Goal: Check status: Check status

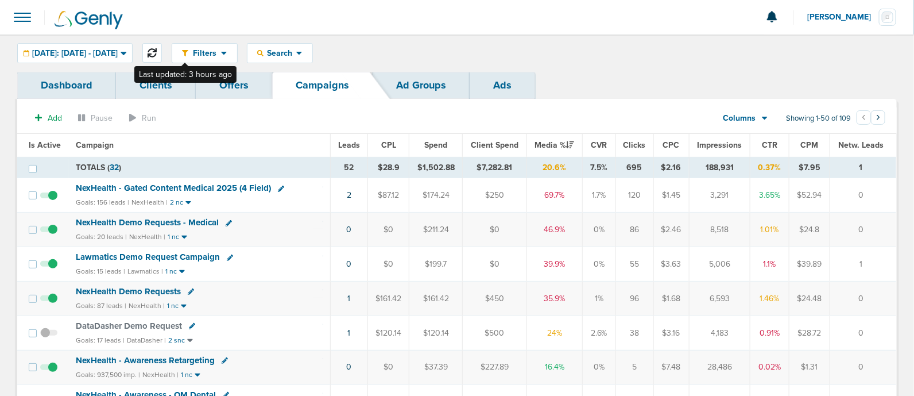
click at [157, 54] on icon at bounding box center [152, 52] width 9 height 9
click at [350, 196] on link "3" at bounding box center [349, 195] width 5 height 10
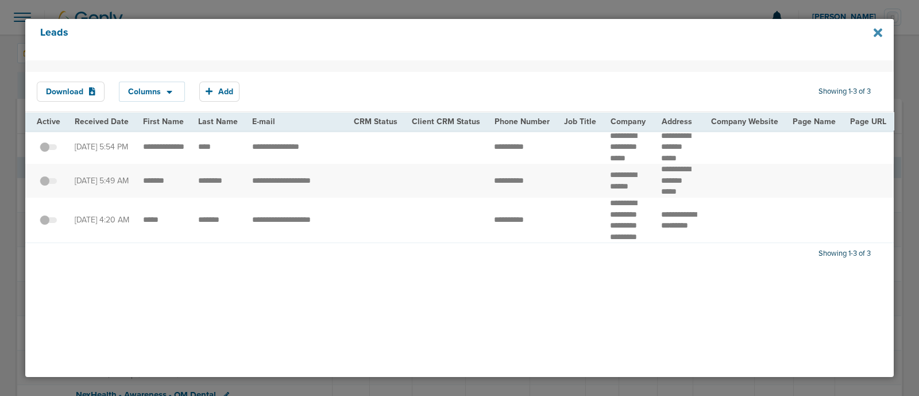
click at [879, 33] on icon at bounding box center [877, 32] width 9 height 9
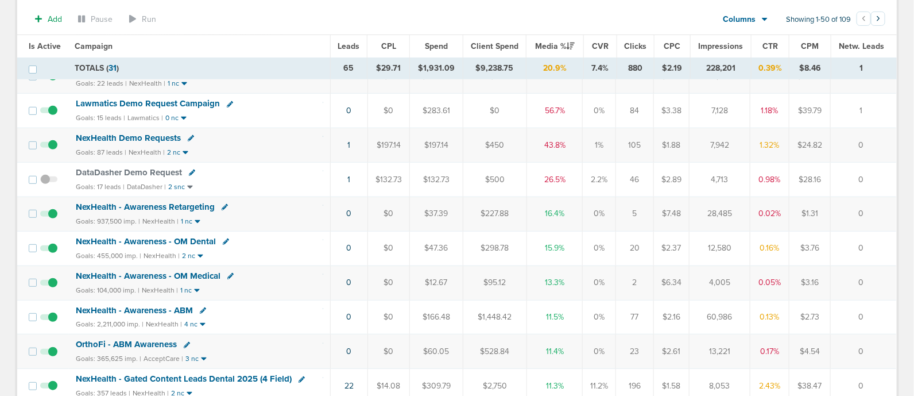
scroll to position [154, 0]
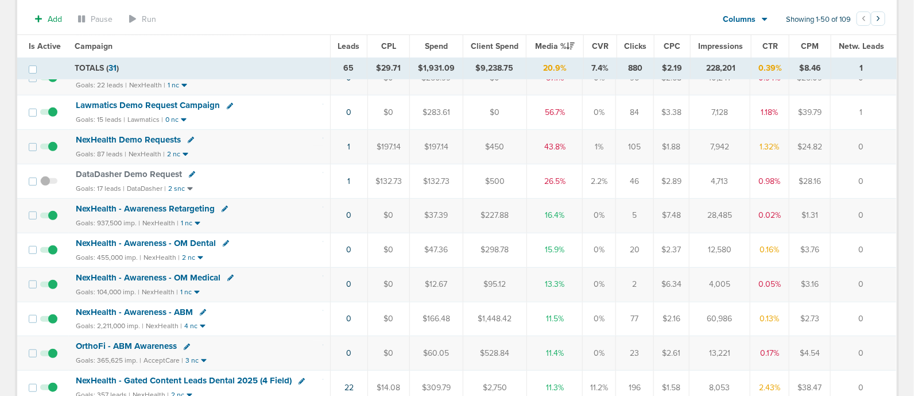
click at [262, 222] on div "Goals: 937,500 imp. | NexHealth | 1 nc" at bounding box center [200, 223] width 248 height 10
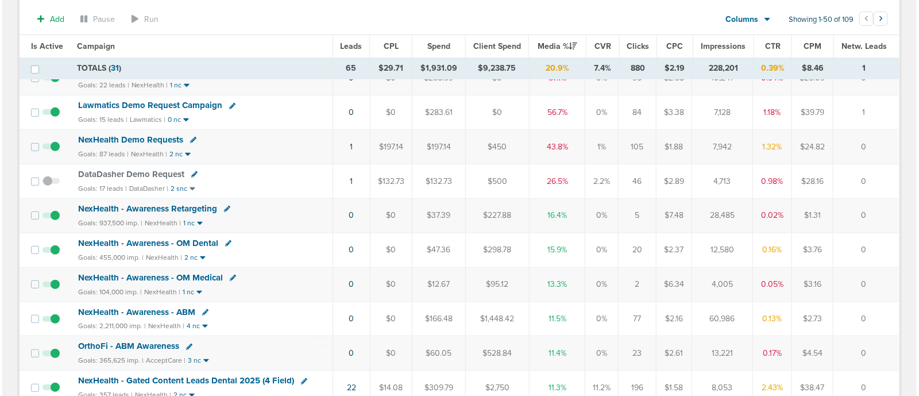
scroll to position [95, 0]
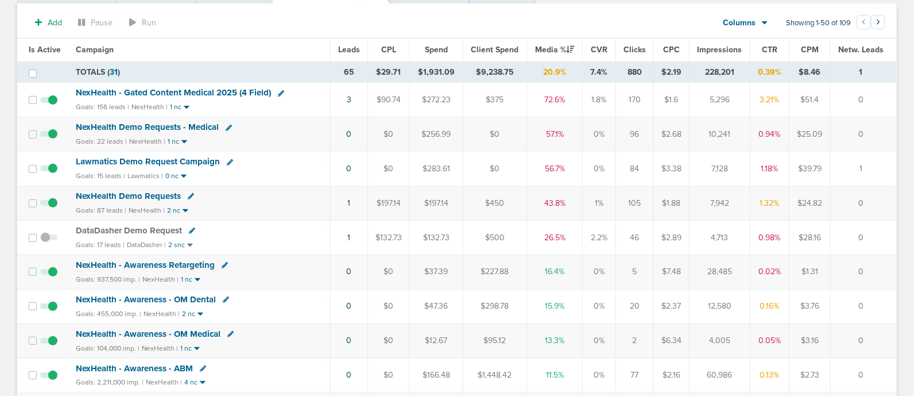
click at [227, 160] on icon at bounding box center [230, 162] width 6 height 6
select select
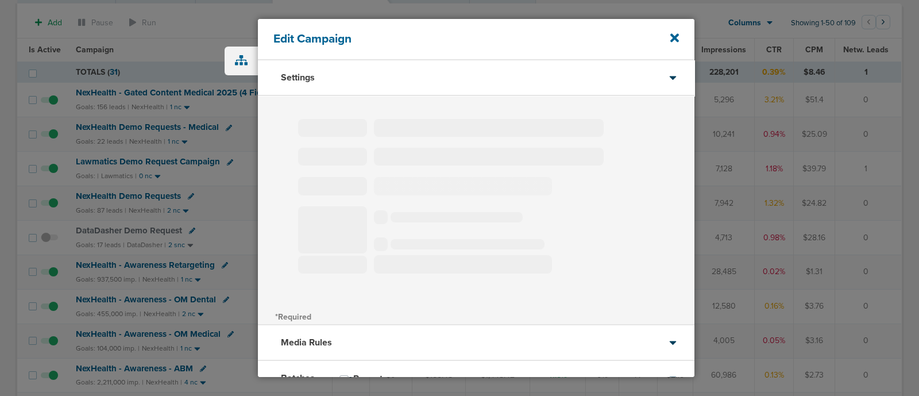
type input "Lawmatics Demo Request Campaign"
select select "Leads"
radio input "true"
select select "readWrite"
select select "2"
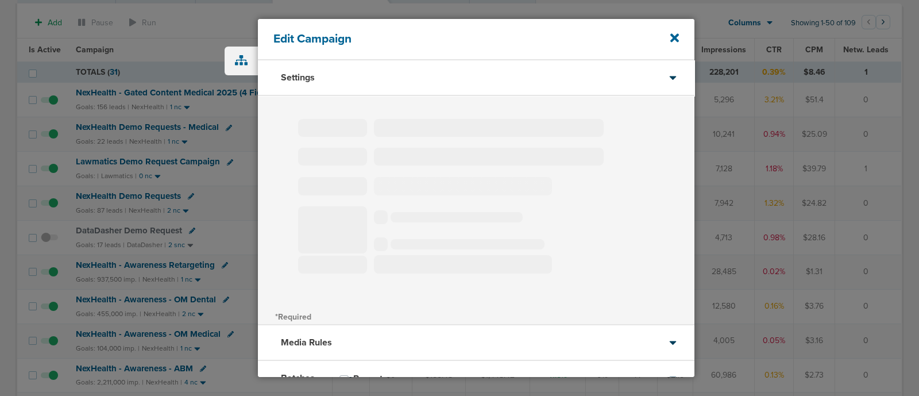
select select "3"
select select "4"
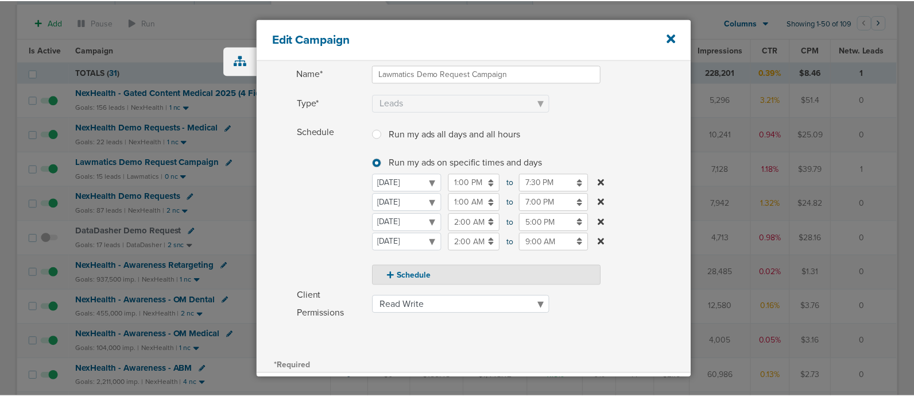
scroll to position [83, 0]
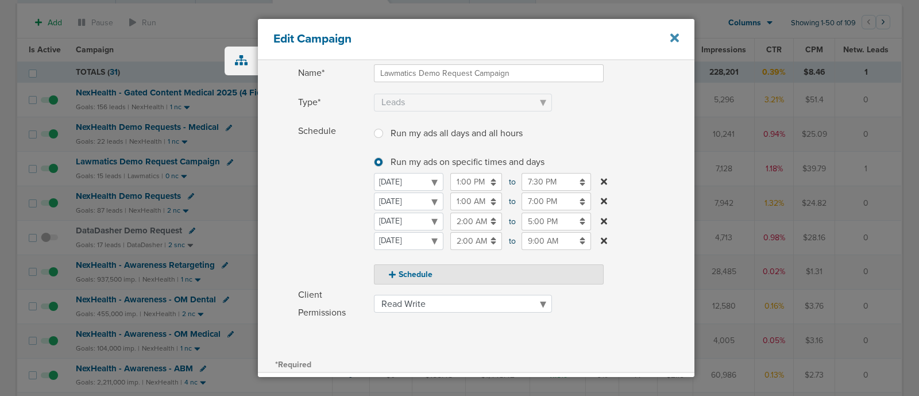
click at [674, 36] on icon at bounding box center [674, 38] width 9 height 9
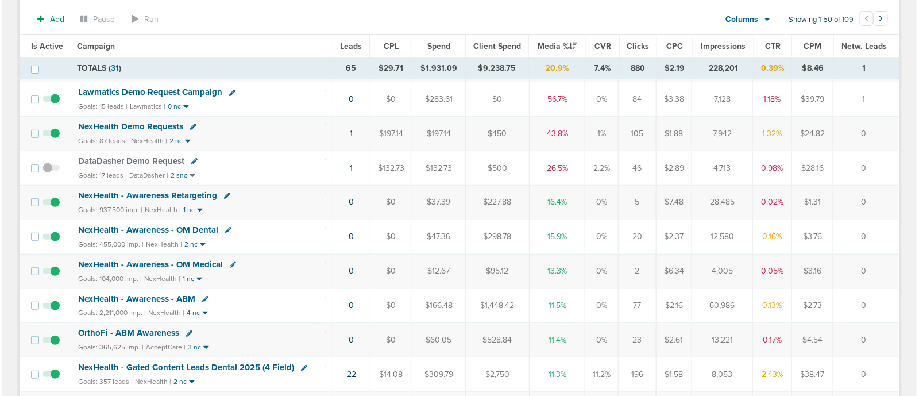
scroll to position [204, 0]
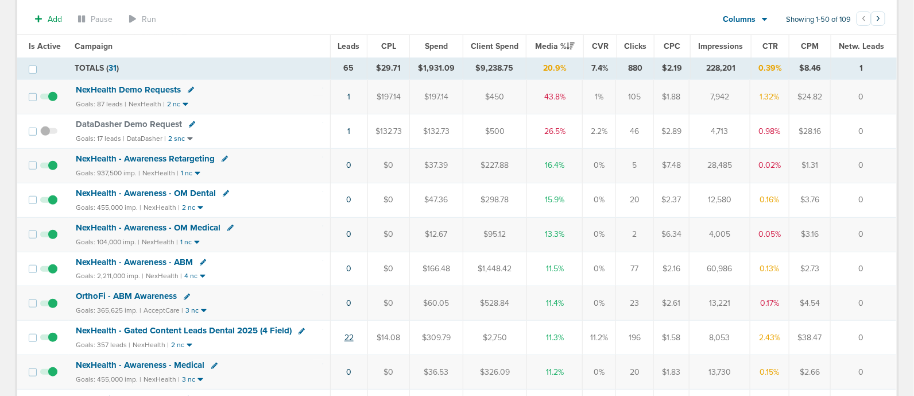
click at [347, 334] on link "22" at bounding box center [349, 337] width 9 height 10
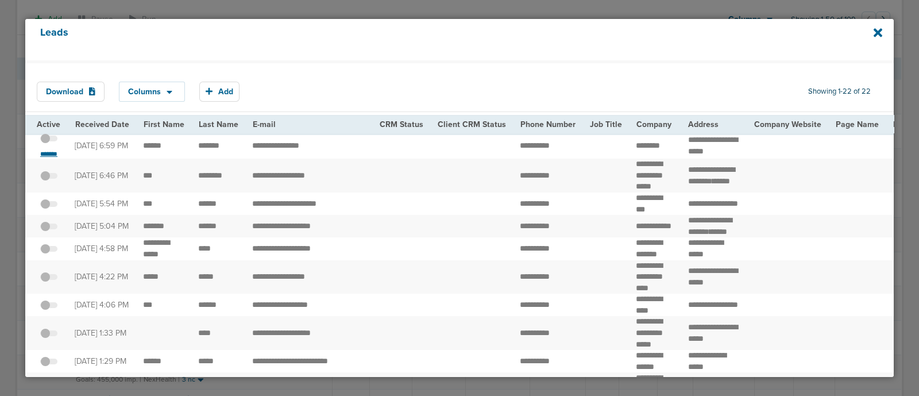
click at [46, 157] on small "*******" at bounding box center [49, 153] width 24 height 9
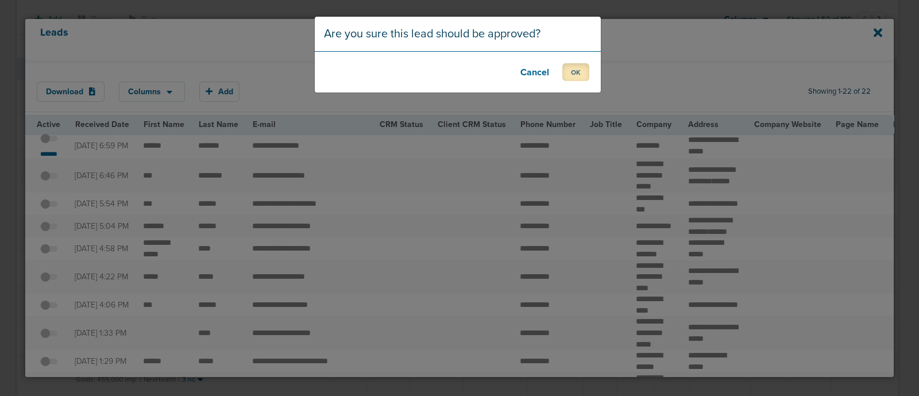
click at [570, 69] on button "OK" at bounding box center [575, 72] width 27 height 18
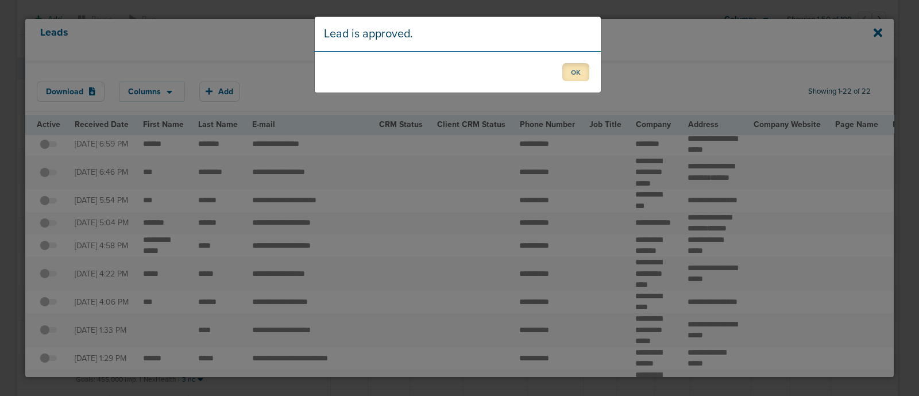
click at [585, 73] on button "OK" at bounding box center [575, 72] width 27 height 18
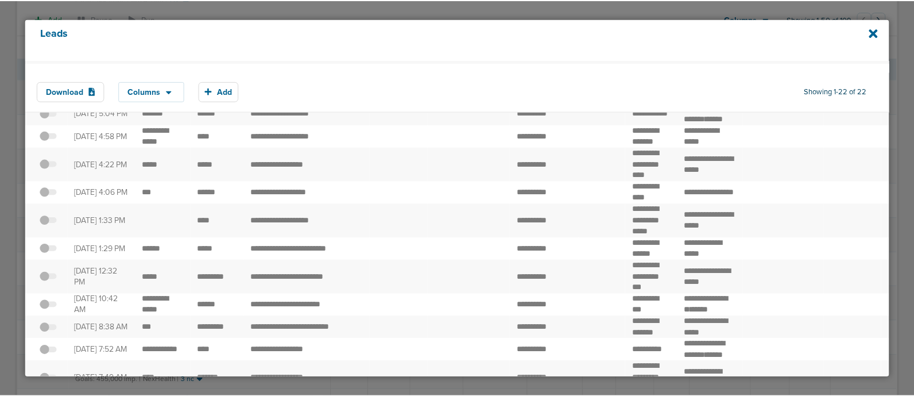
scroll to position [0, 0]
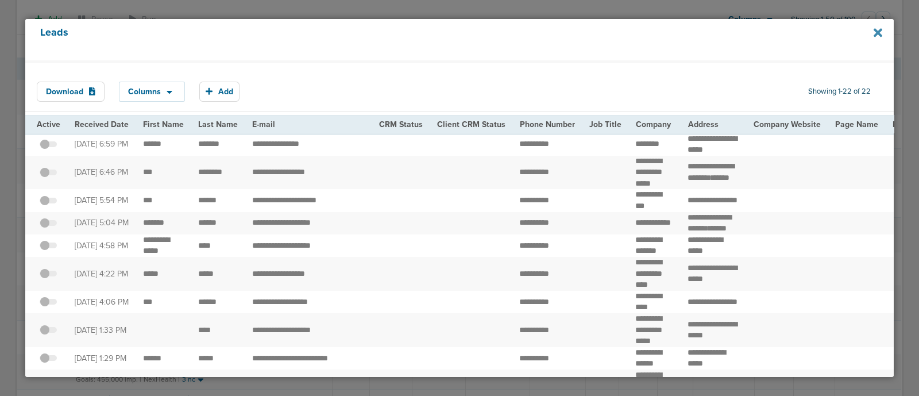
click at [879, 32] on icon at bounding box center [877, 32] width 9 height 9
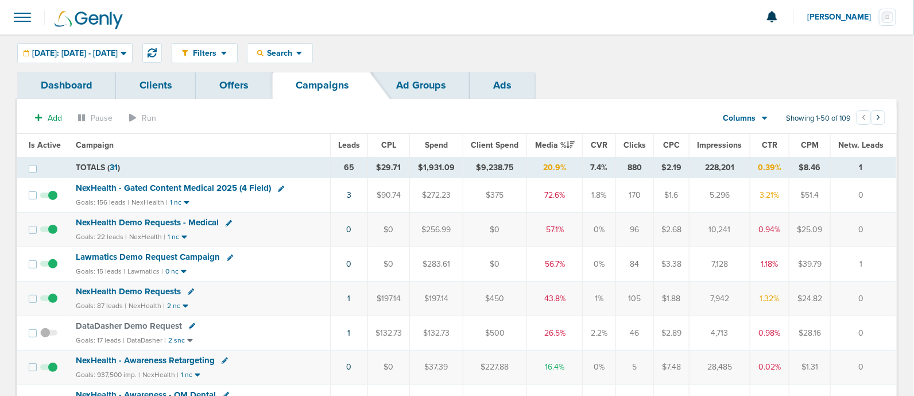
click at [214, 187] on span "NexHealth - Gated Content Medical 2025 (4 Field)" at bounding box center [173, 188] width 195 height 10
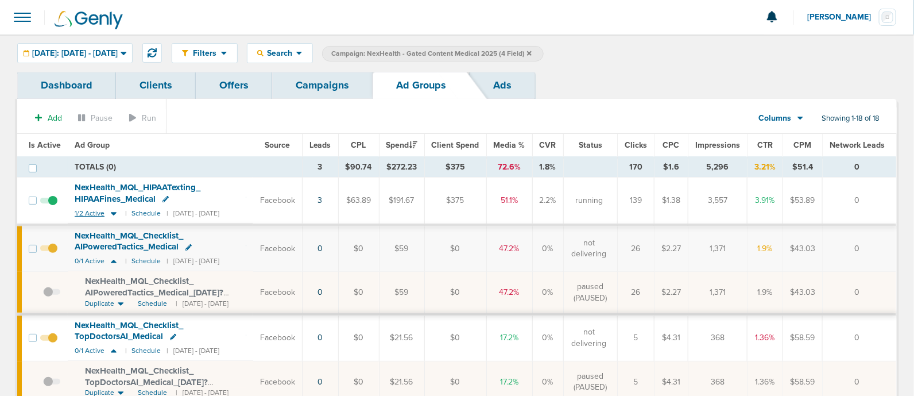
click at [114, 211] on icon at bounding box center [113, 213] width 11 height 10
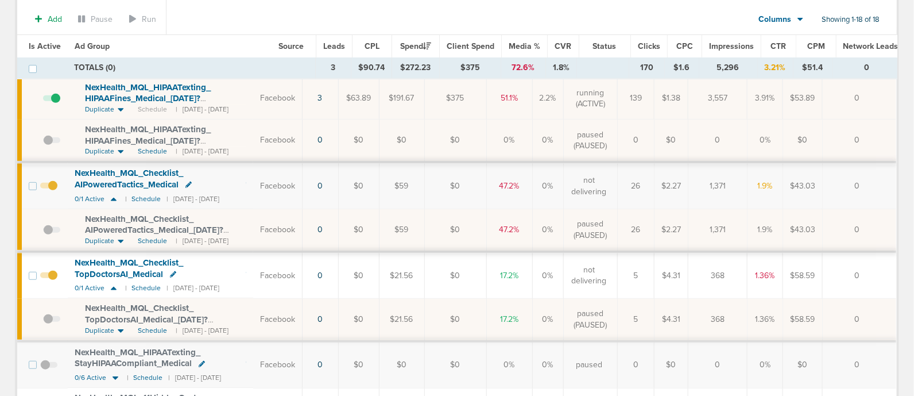
scroll to position [149, 0]
click at [51, 193] on span at bounding box center [48, 193] width 17 height 0
click at [49, 190] on input "checkbox" at bounding box center [49, 190] width 0 height 0
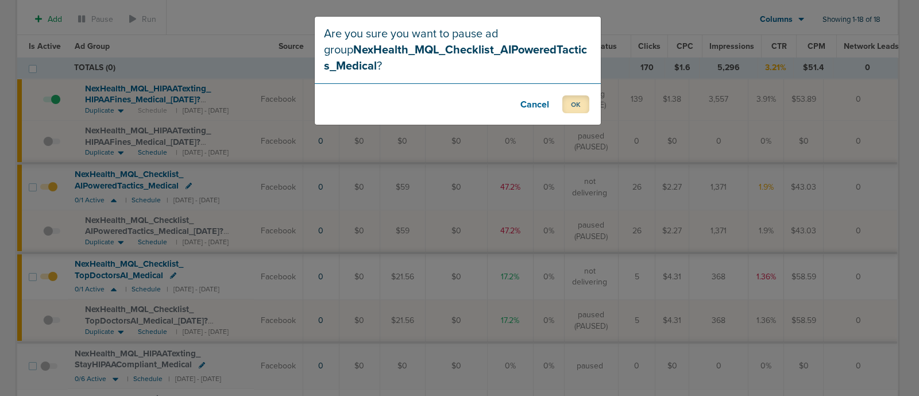
click at [571, 102] on button "OK" at bounding box center [575, 104] width 27 height 18
